Goal: Find specific page/section: Find specific page/section

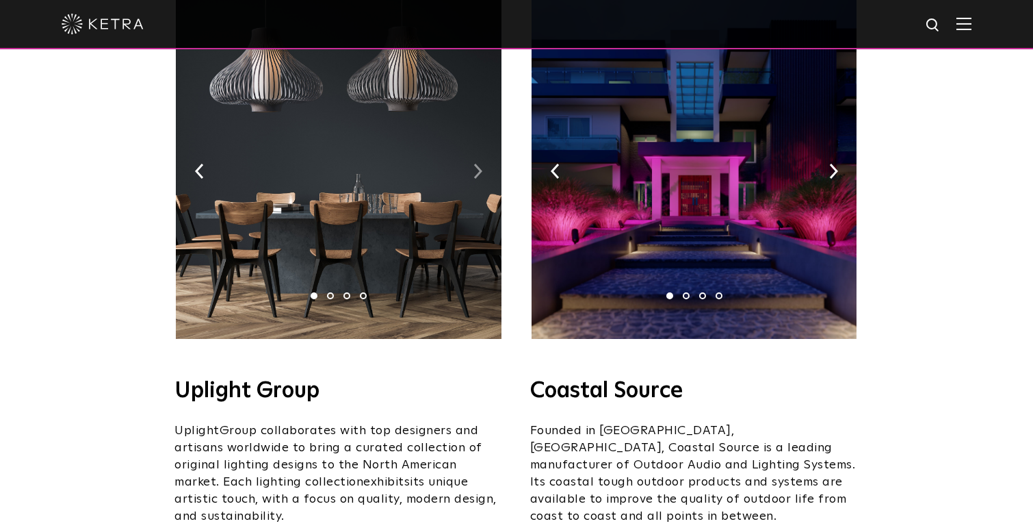
scroll to position [294, 0]
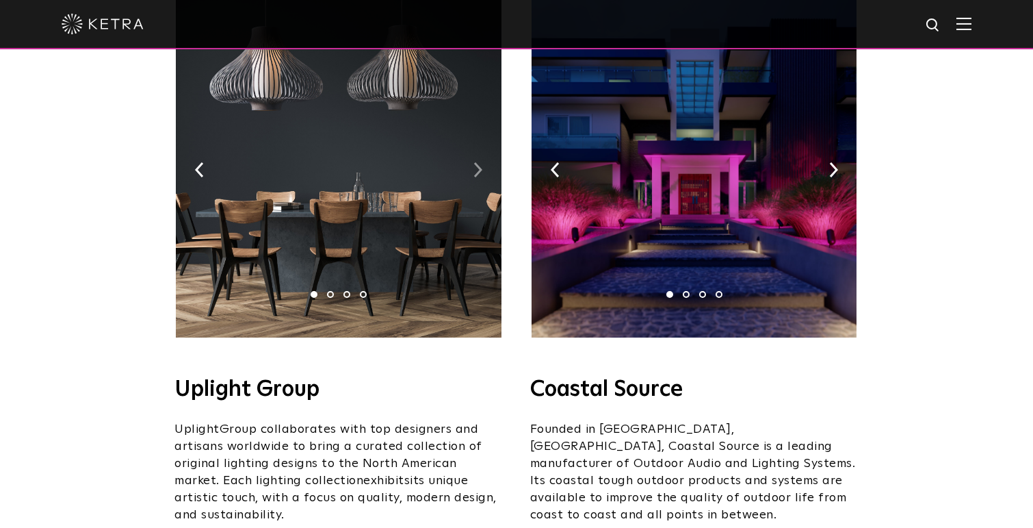
click at [474, 162] on img at bounding box center [478, 169] width 9 height 15
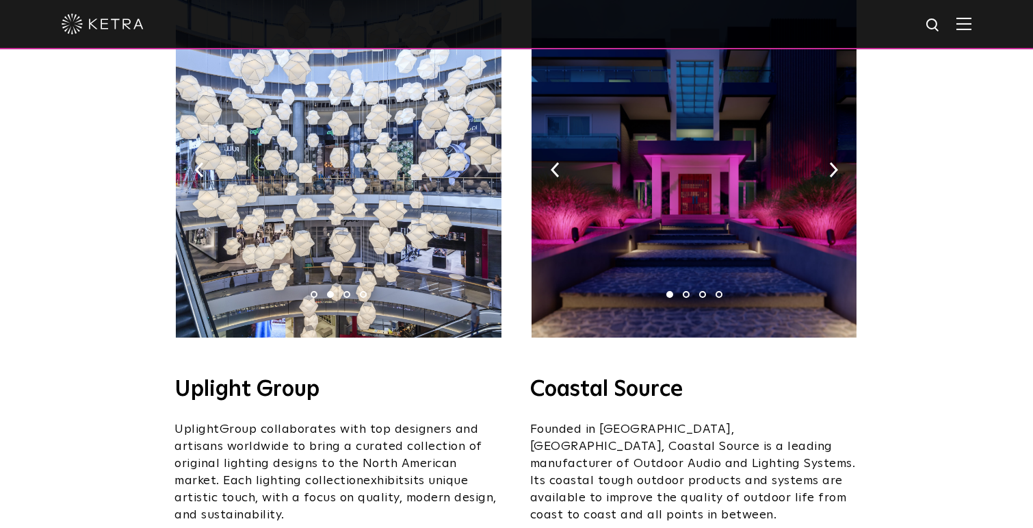
click at [474, 162] on img at bounding box center [478, 169] width 9 height 15
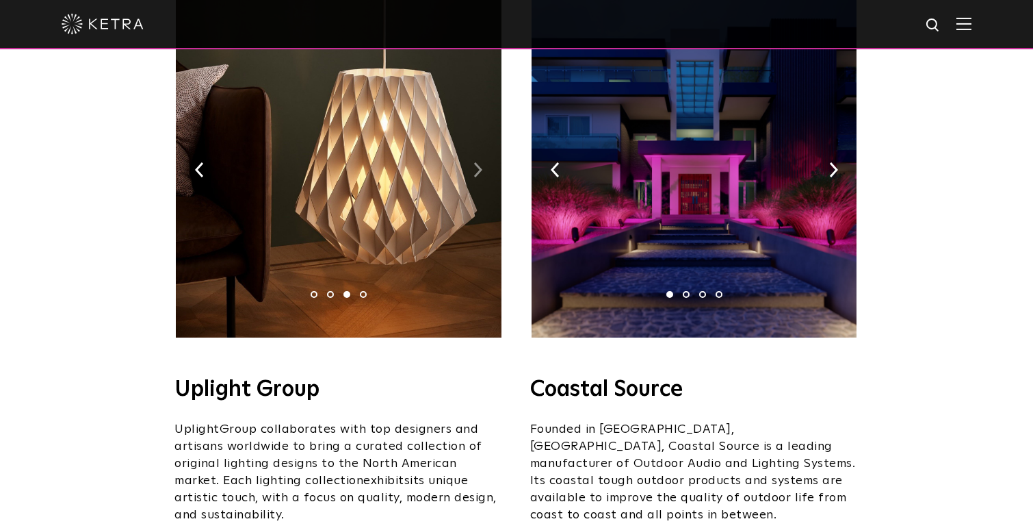
click at [474, 162] on img at bounding box center [478, 169] width 9 height 15
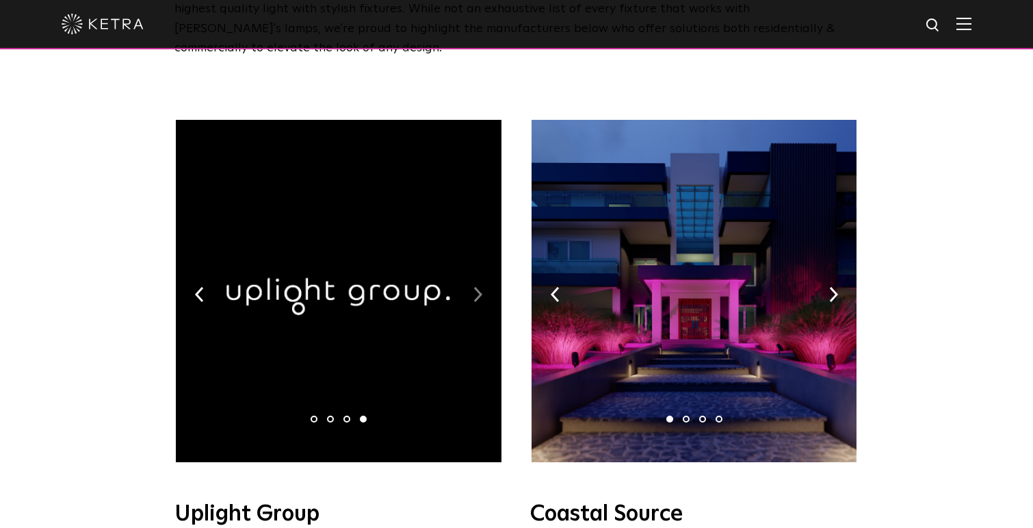
scroll to position [166, 0]
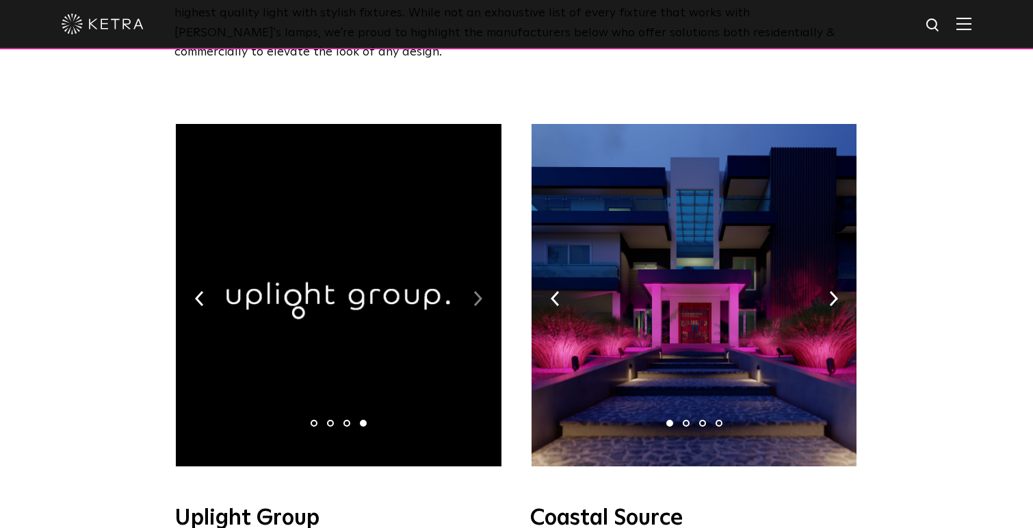
click at [480, 291] on img at bounding box center [478, 298] width 9 height 15
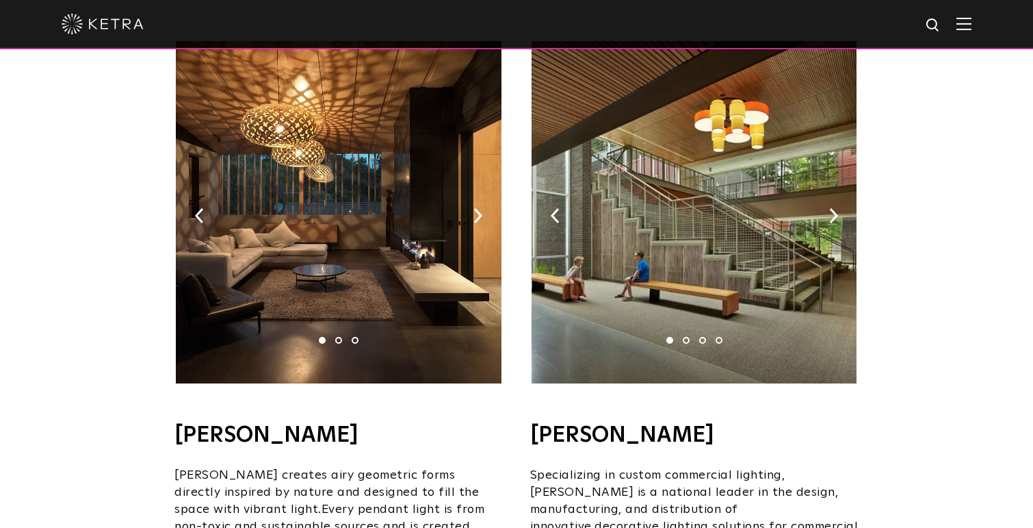
click at [475, 178] on img at bounding box center [338, 212] width 325 height 342
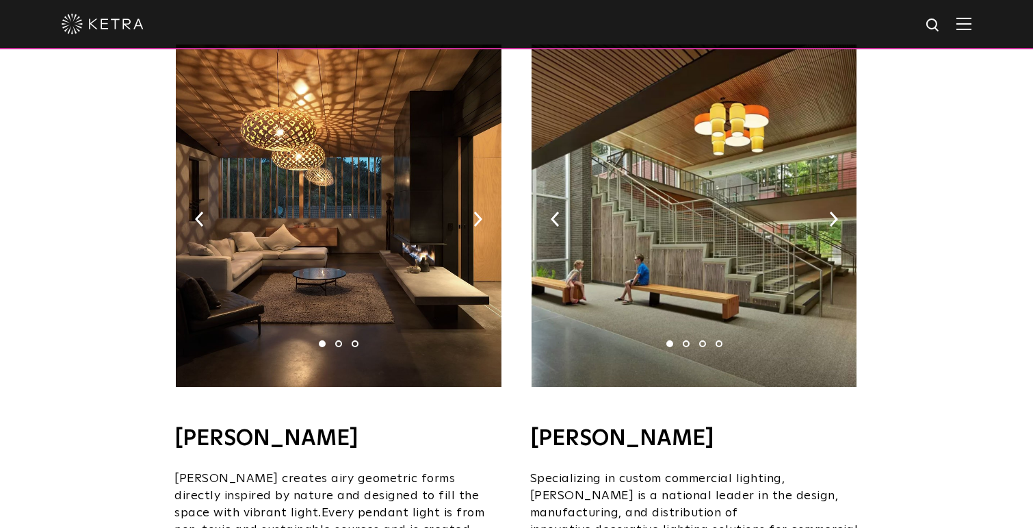
click at [475, 187] on img at bounding box center [338, 215] width 325 height 342
click at [557, 211] on img at bounding box center [555, 218] width 9 height 15
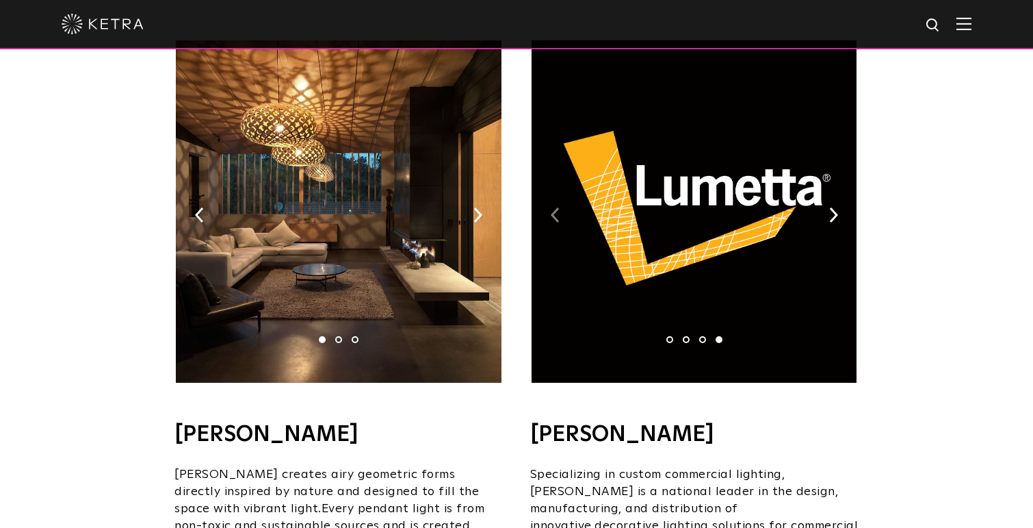
click at [557, 207] on img at bounding box center [555, 214] width 9 height 15
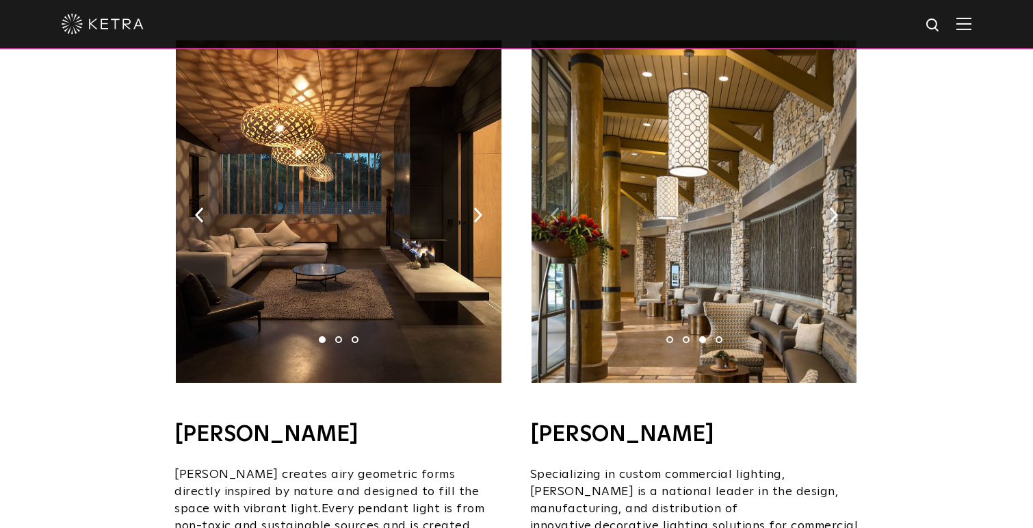
click at [557, 207] on img at bounding box center [555, 214] width 9 height 15
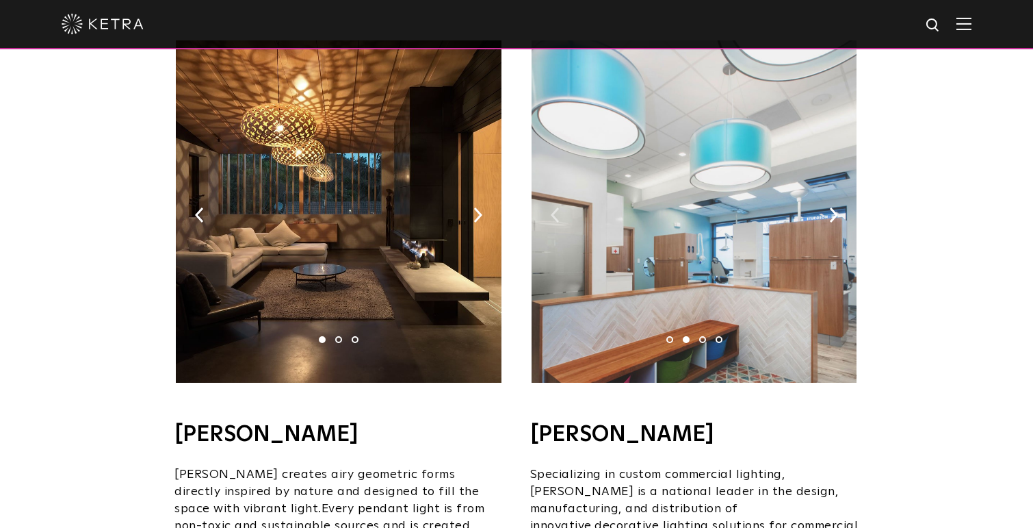
click at [557, 207] on img at bounding box center [555, 214] width 9 height 15
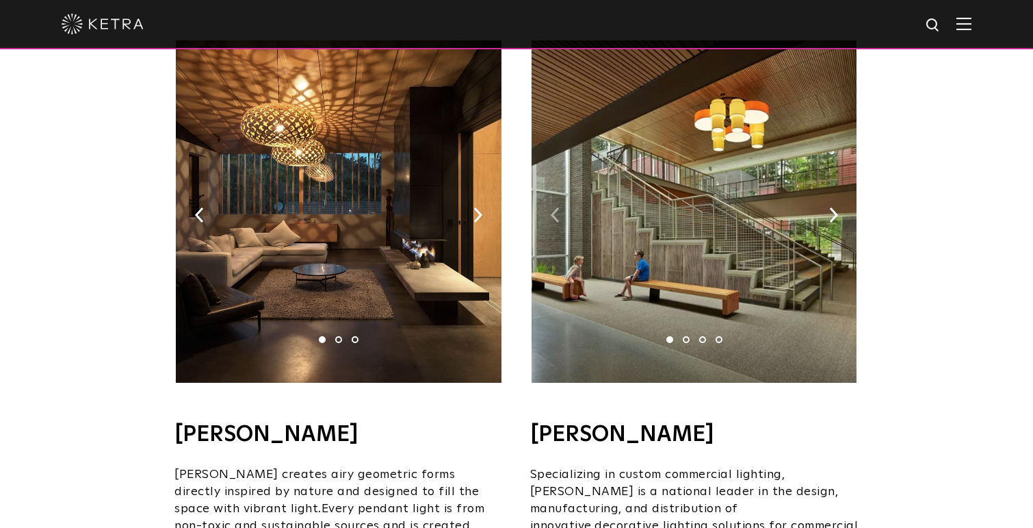
click at [557, 207] on img at bounding box center [555, 214] width 9 height 15
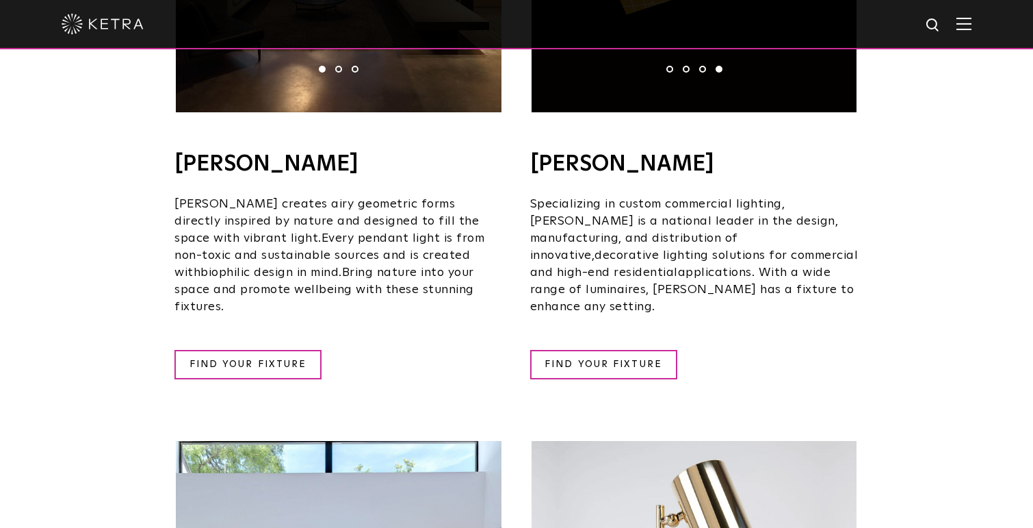
scroll to position [1175, 0]
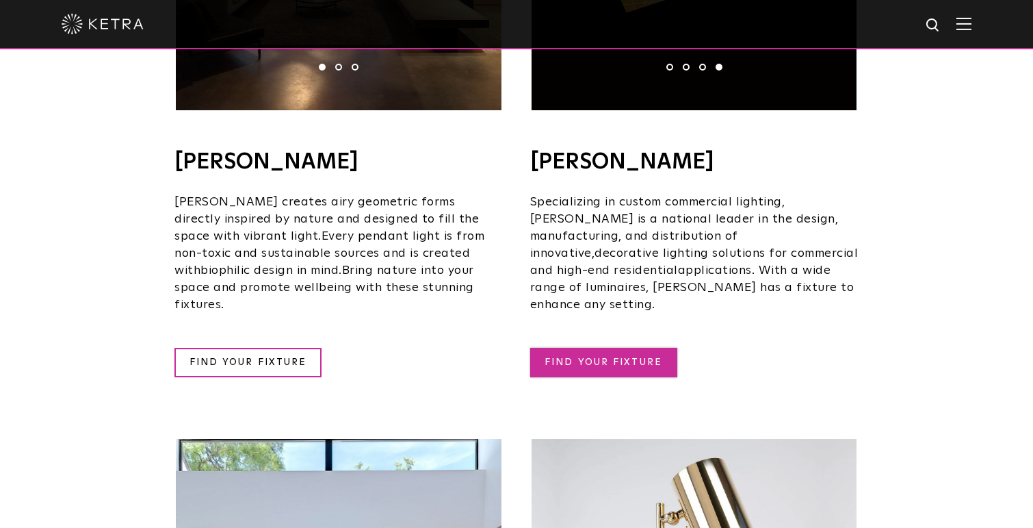
click at [611, 348] on link "FIND YOUR FIXTURE" at bounding box center [603, 362] width 147 height 29
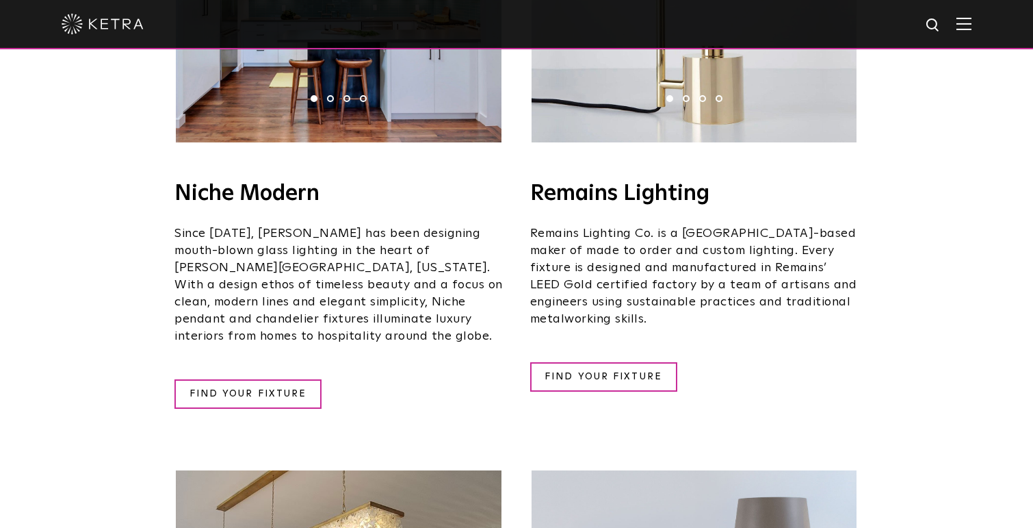
scroll to position [1801, 0]
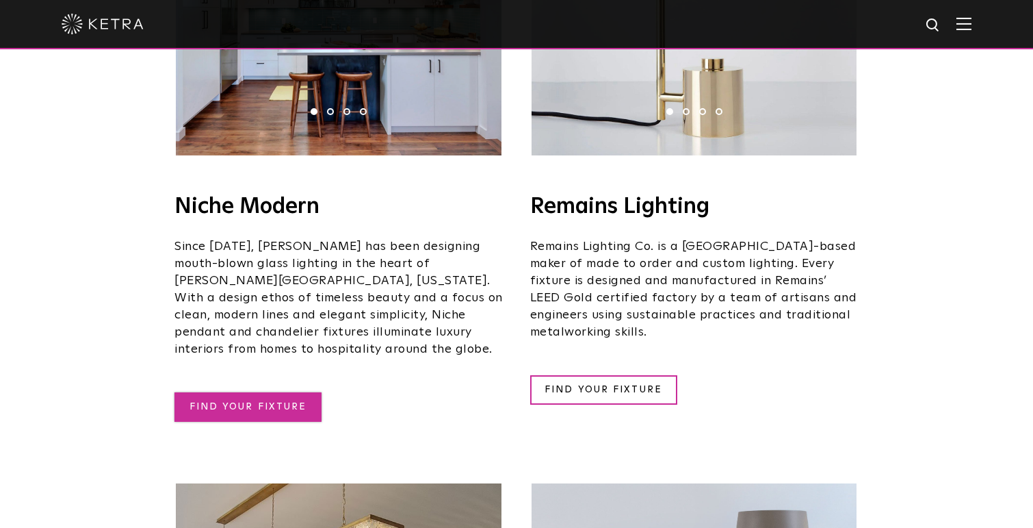
click at [279, 392] on link "FIND YOUR FIXTURE" at bounding box center [248, 406] width 147 height 29
